Goal: Check status: Check status

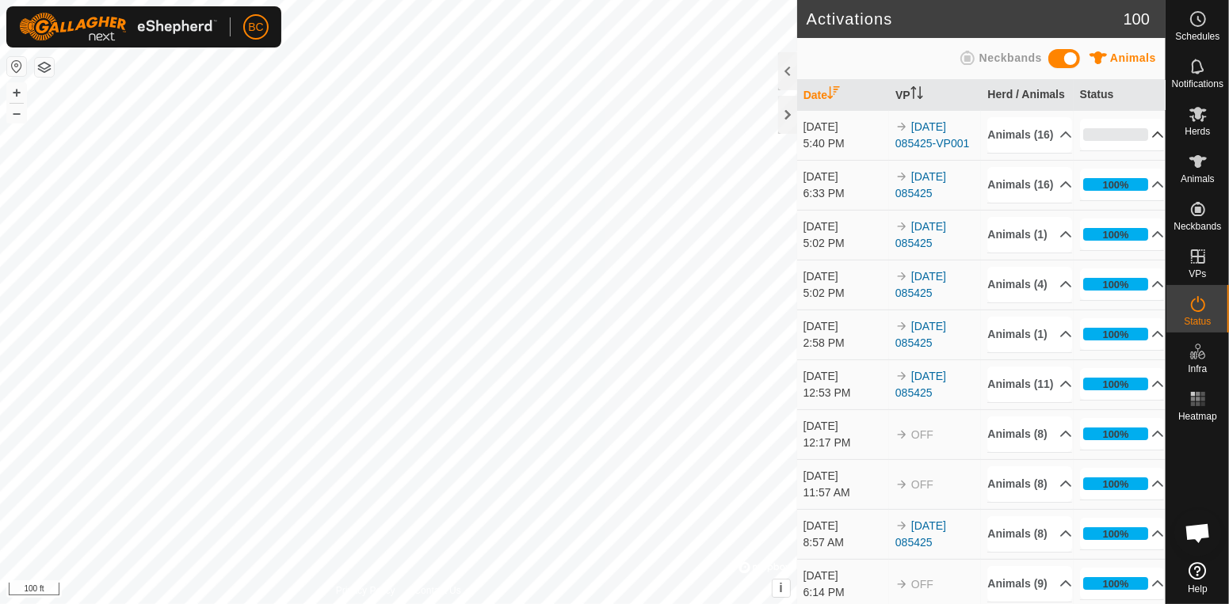
click at [1153, 140] on icon at bounding box center [1157, 134] width 13 height 13
